Goal: Transaction & Acquisition: Purchase product/service

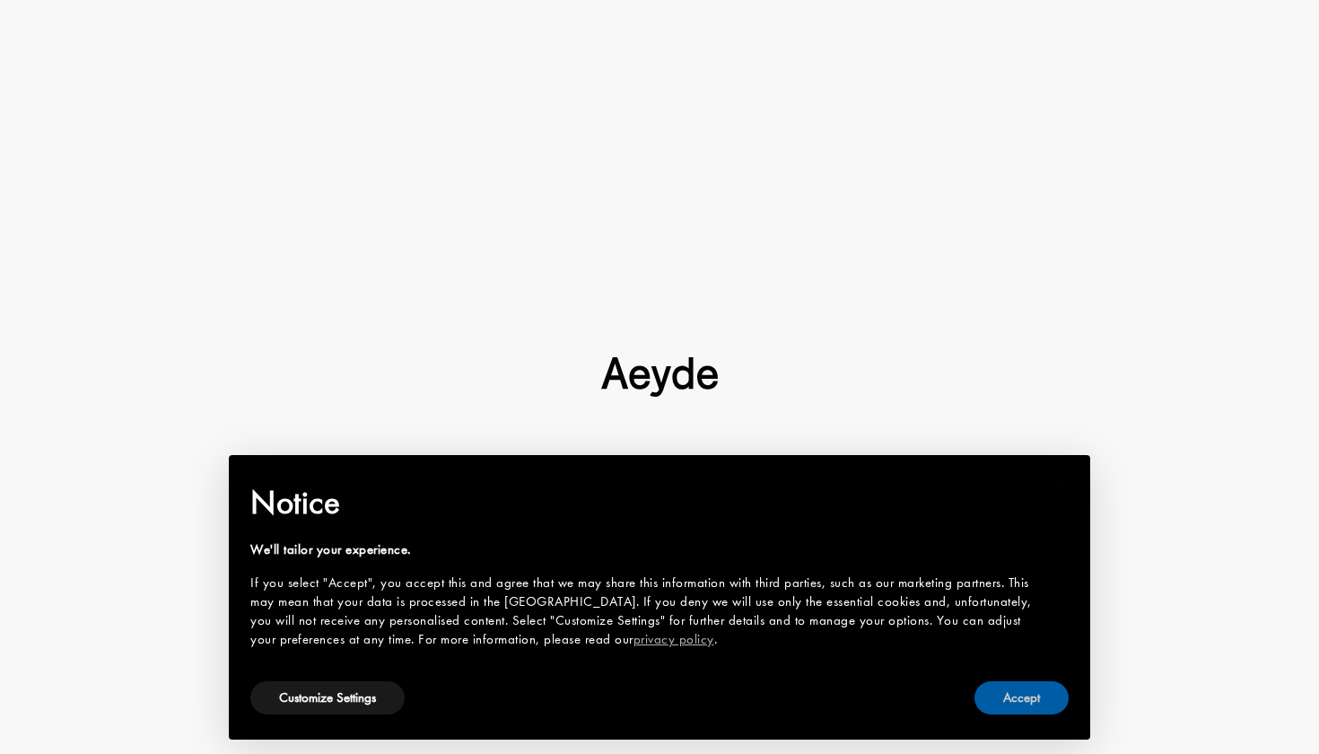
click at [1021, 705] on button "Accept" at bounding box center [1022, 697] width 94 height 33
click at [1030, 689] on div at bounding box center [659, 377] width 1319 height 754
click at [1029, 707] on div at bounding box center [659, 377] width 1319 height 754
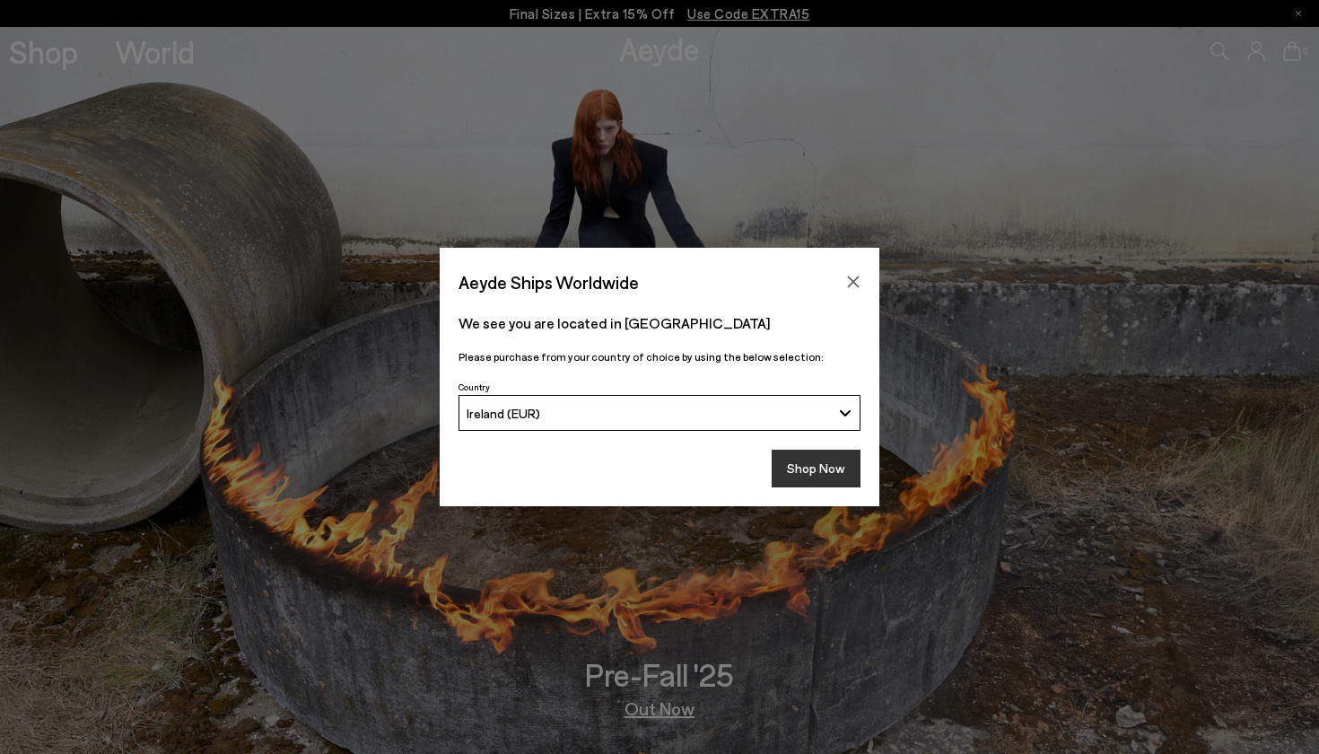
click at [814, 460] on button "Shop Now" at bounding box center [816, 469] width 89 height 38
click at [814, 467] on button "Shop Now" at bounding box center [816, 469] width 89 height 38
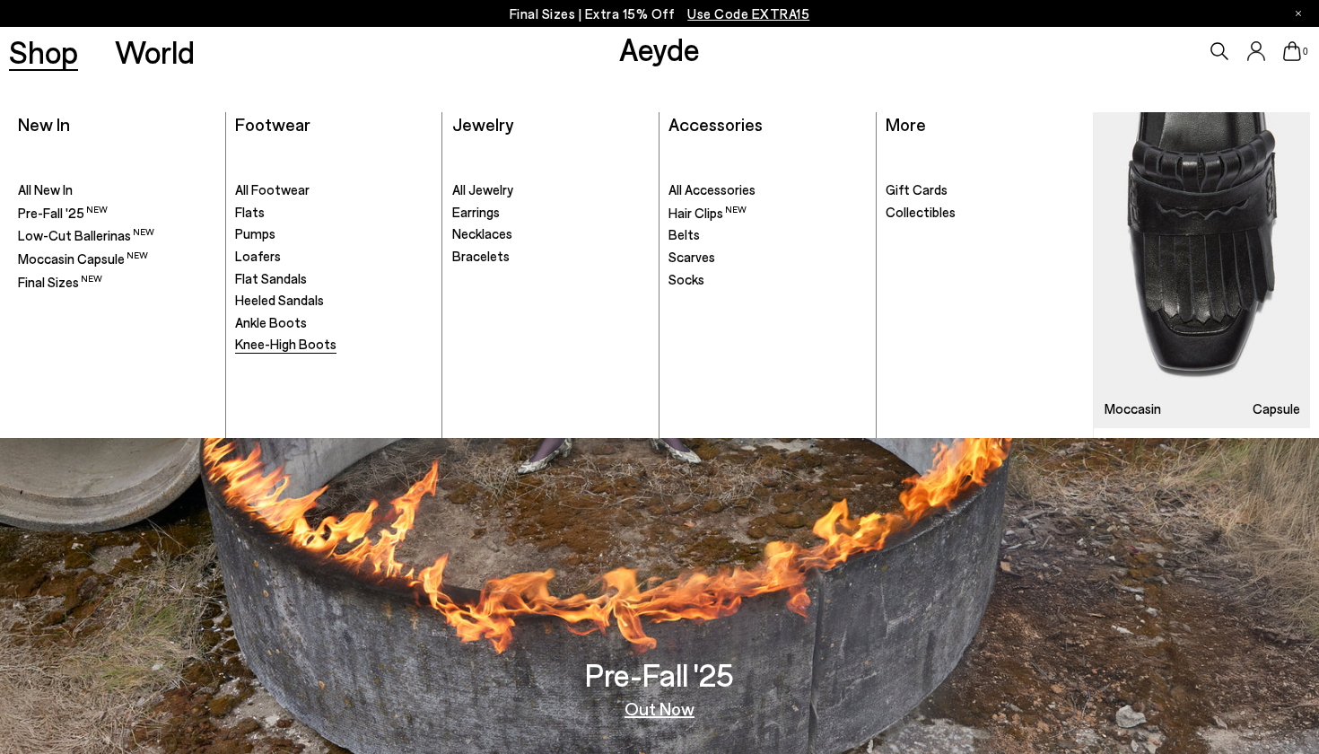
click at [287, 339] on span "Knee-High Boots" at bounding box center [285, 344] width 101 height 16
